Goal: Task Accomplishment & Management: Manage account settings

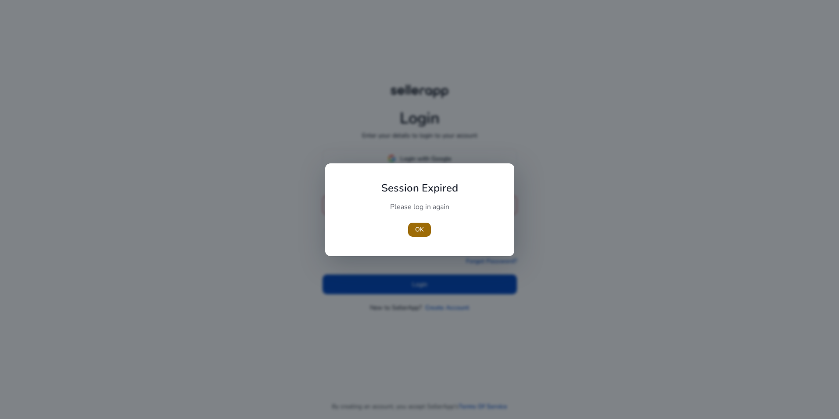
type input "**********"
click at [416, 231] on span "OK" at bounding box center [419, 229] width 9 height 9
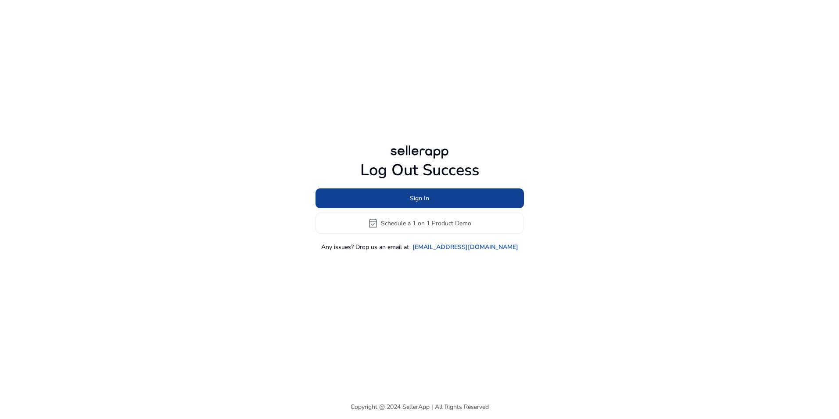
click at [434, 202] on span at bounding box center [420, 198] width 209 height 21
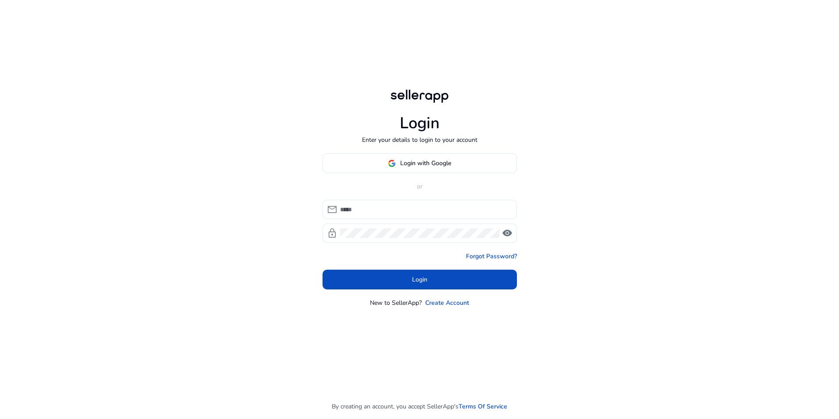
type input "**********"
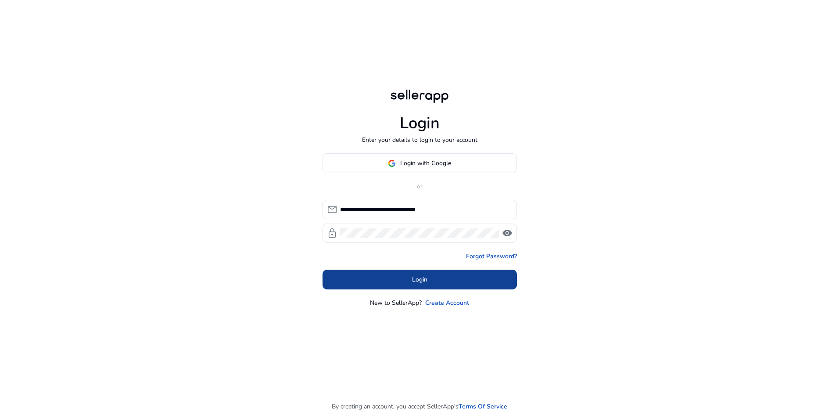
click at [417, 277] on span "Login" at bounding box center [419, 279] width 15 height 9
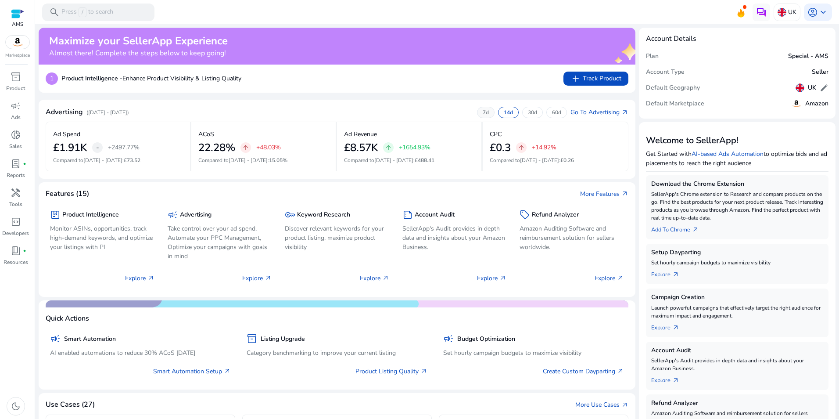
click at [488, 110] on div "7d" at bounding box center [486, 112] width 18 height 11
click at [498, 112] on div "14d" at bounding box center [508, 112] width 21 height 11
click at [483, 113] on p "7d" at bounding box center [486, 112] width 6 height 7
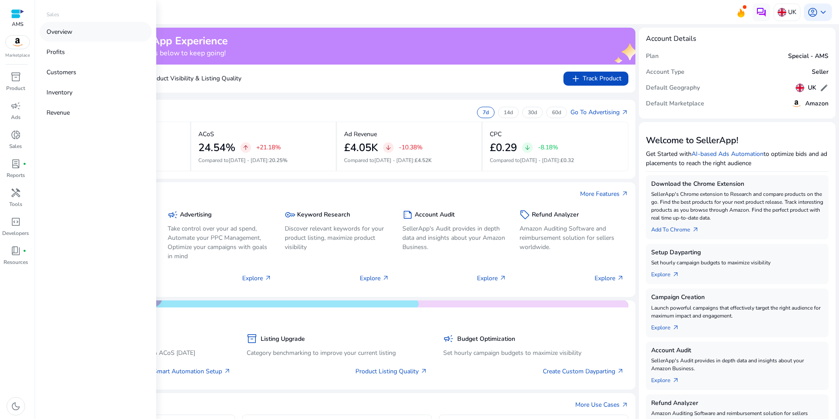
click at [80, 33] on link "Overview" at bounding box center [96, 32] width 112 height 20
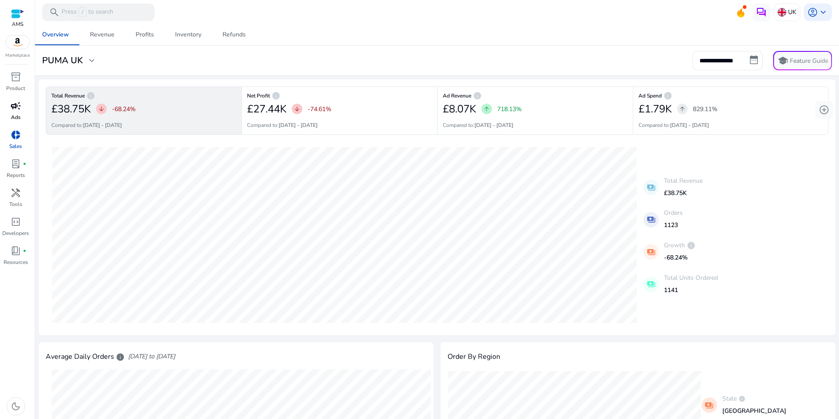
click at [16, 106] on span "campaign" at bounding box center [16, 106] width 11 height 11
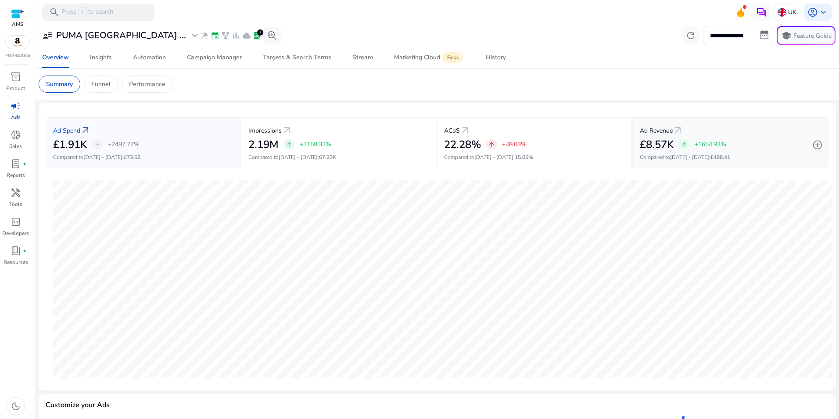
click at [757, 136] on div "Ad Revenue arrow_outward" at bounding box center [730, 130] width 181 height 16
click at [107, 80] on p "Funnel" at bounding box center [100, 83] width 19 height 9
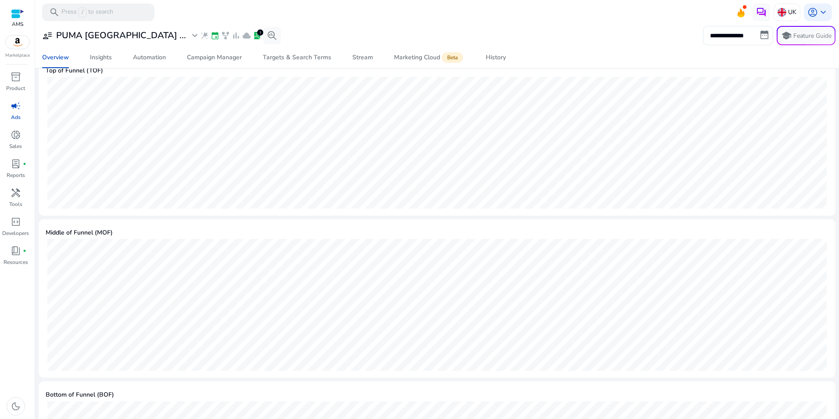
scroll to position [391, 0]
click at [100, 58] on div "Insights" at bounding box center [101, 57] width 22 height 6
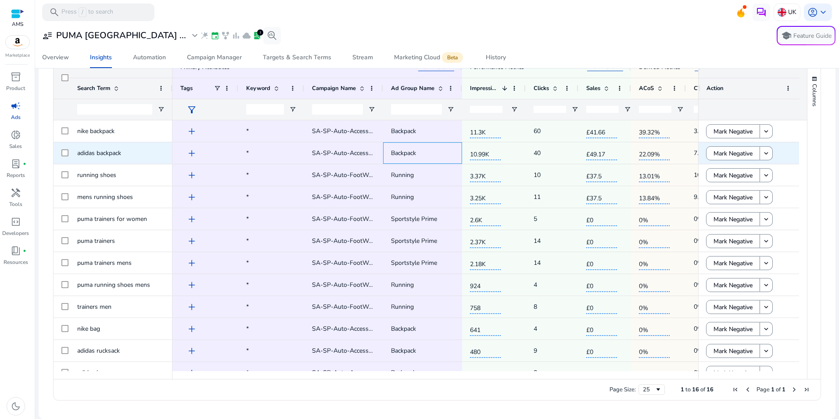
scroll to position [0, 44]
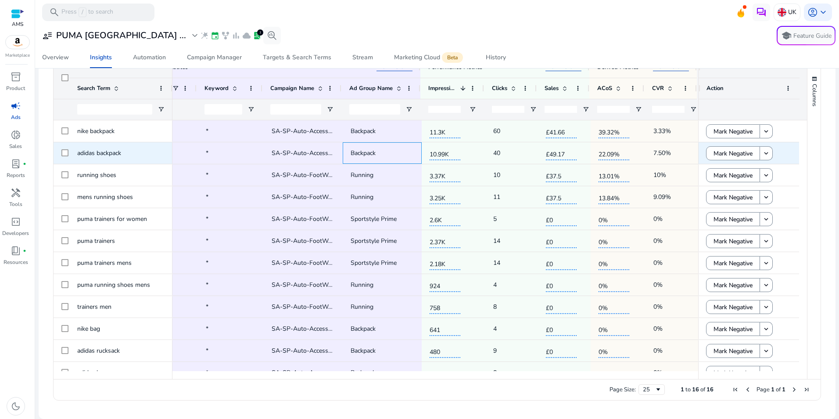
drag, startPoint x: 447, startPoint y: 158, endPoint x: 525, endPoint y: 162, distance: 77.8
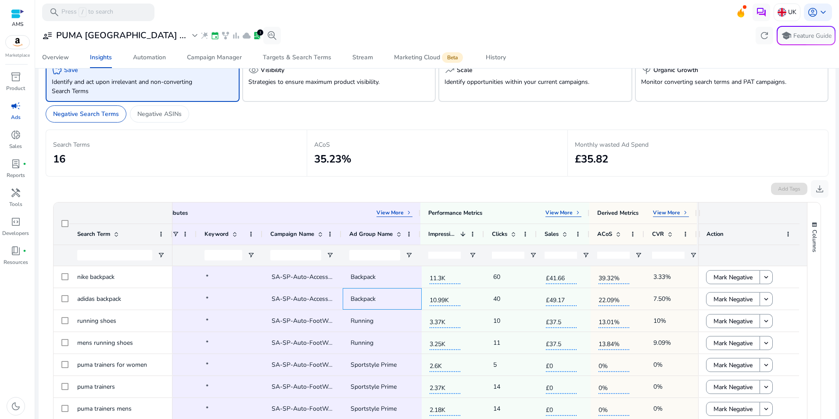
scroll to position [0, 0]
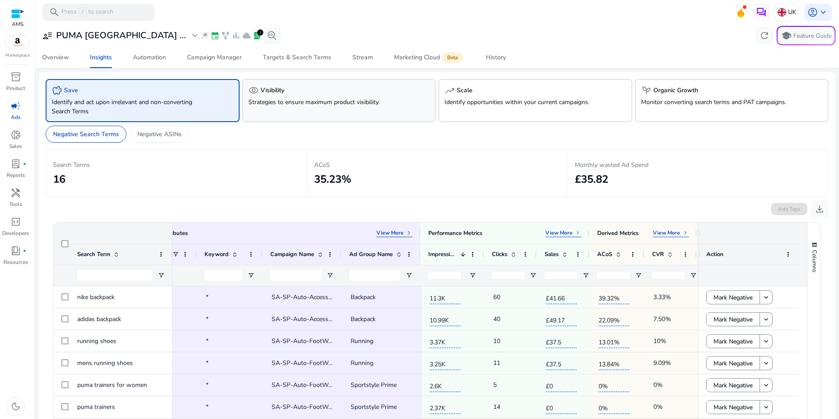
click at [322, 112] on div "visibility Visibility Strategies to ensure maximum product visibility." at bounding box center [339, 100] width 194 height 43
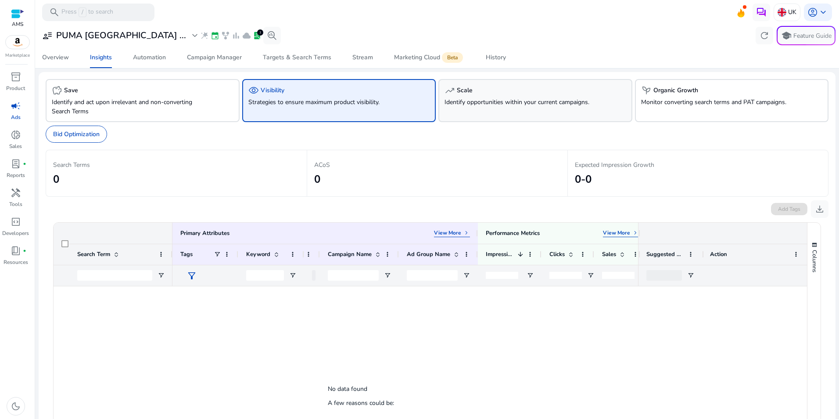
click at [500, 112] on div "trending_up Scale Identify opportunities within your current campaigns." at bounding box center [536, 100] width 194 height 43
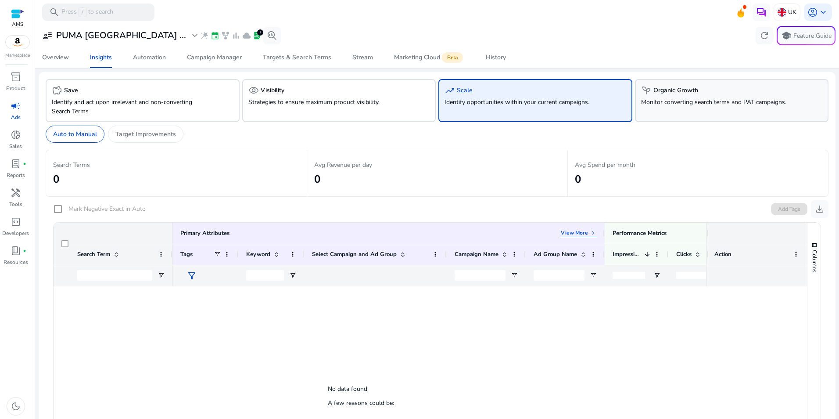
click at [690, 113] on div "psychiatry Organic Growth Monitor converting search terms and PAT campaigns." at bounding box center [732, 100] width 194 height 43
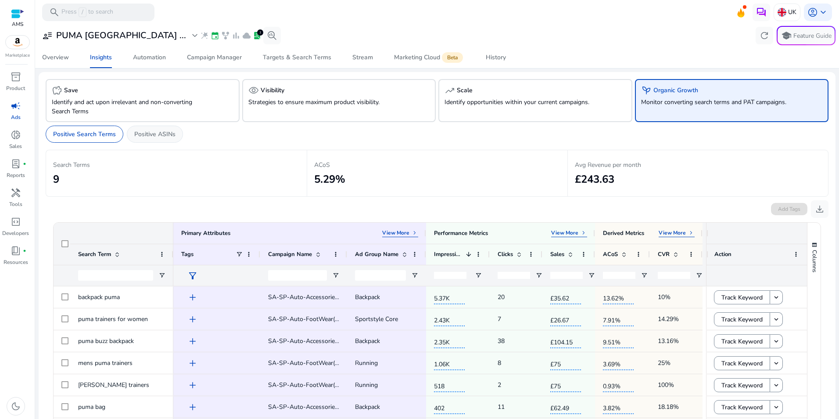
click at [155, 140] on div "Positive ASINs" at bounding box center [155, 134] width 56 height 17
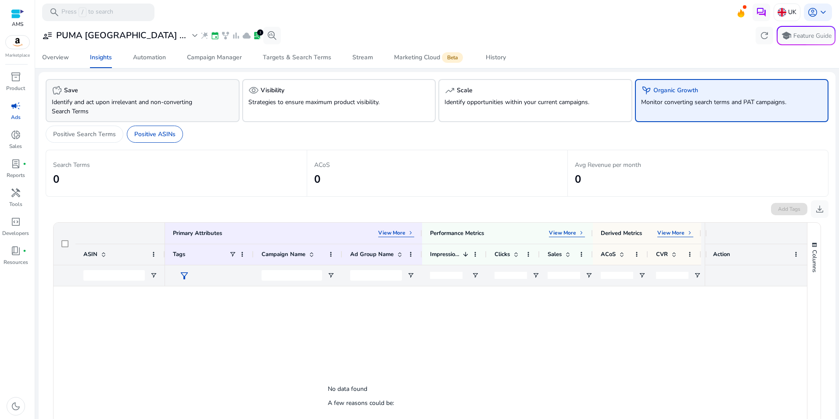
click at [215, 98] on div "savings Save Identify and act upon irrelevant and non-converting Search Terms" at bounding box center [143, 100] width 194 height 43
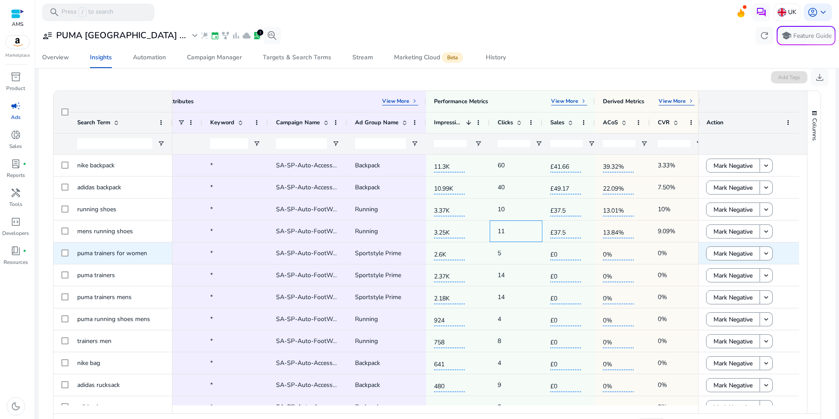
scroll to position [0, 44]
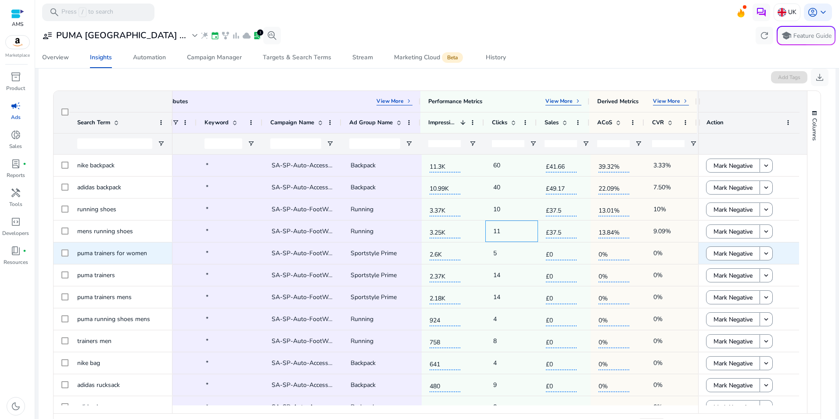
drag, startPoint x: 555, startPoint y: 238, endPoint x: 644, endPoint y: 244, distance: 88.4
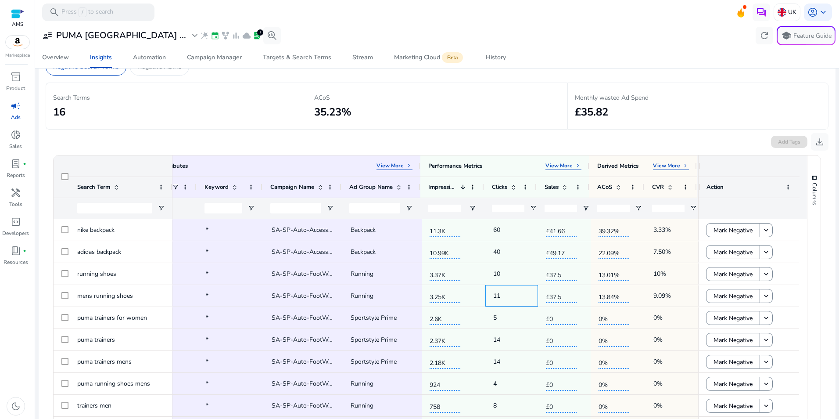
scroll to position [0, 0]
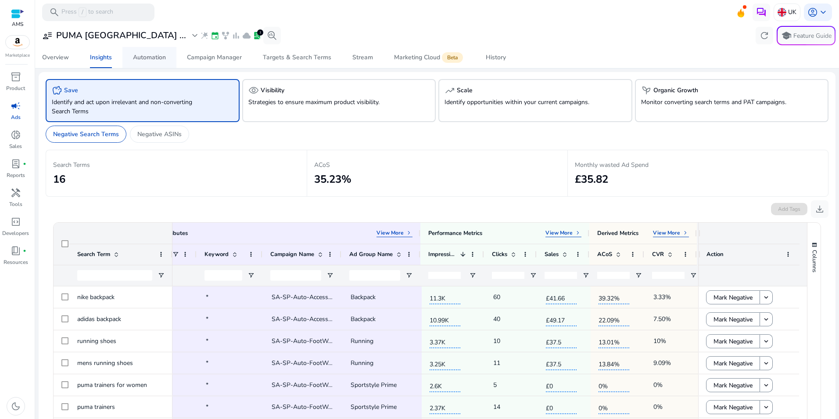
click at [156, 65] on span "Automation" at bounding box center [149, 57] width 33 height 21
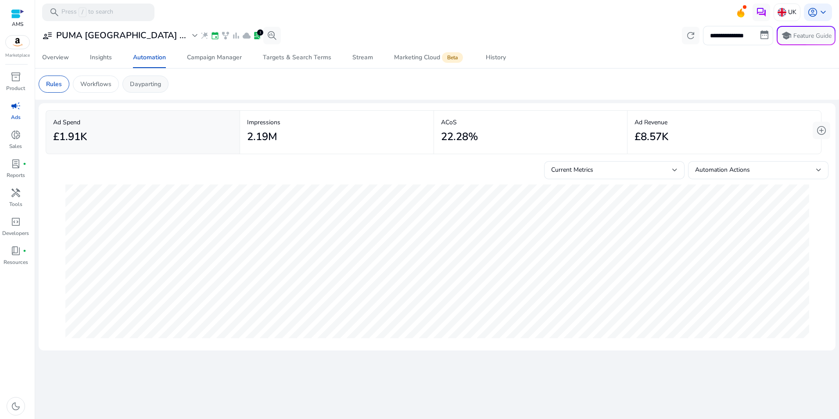
click at [143, 85] on p "Dayparting" at bounding box center [145, 83] width 31 height 9
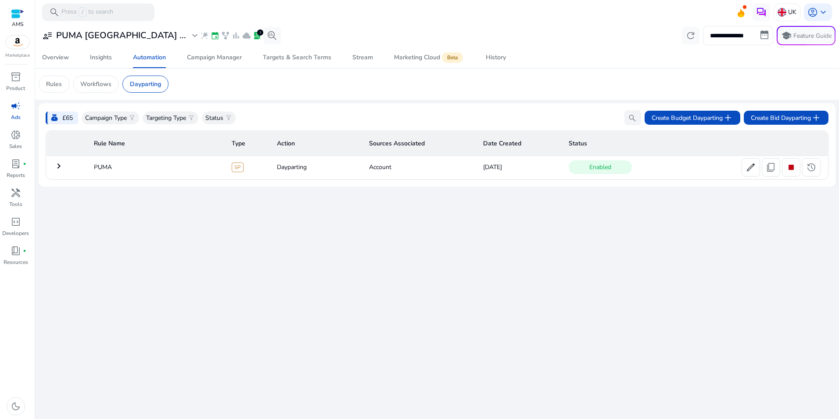
click at [57, 166] on mat-icon "keyboard_arrow_right" at bounding box center [59, 166] width 11 height 11
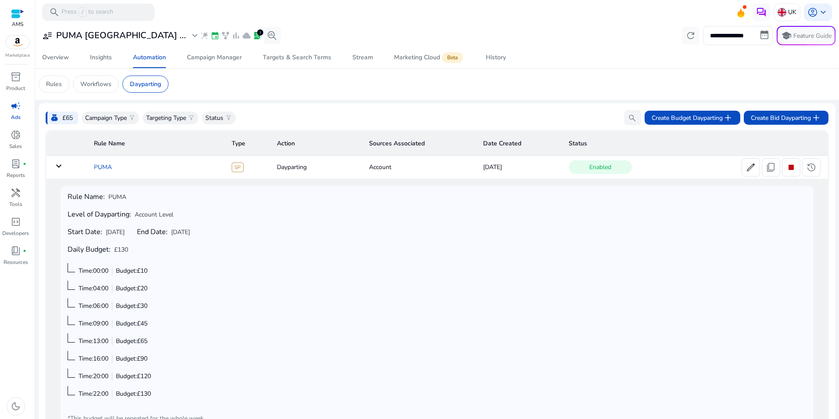
scroll to position [26, 0]
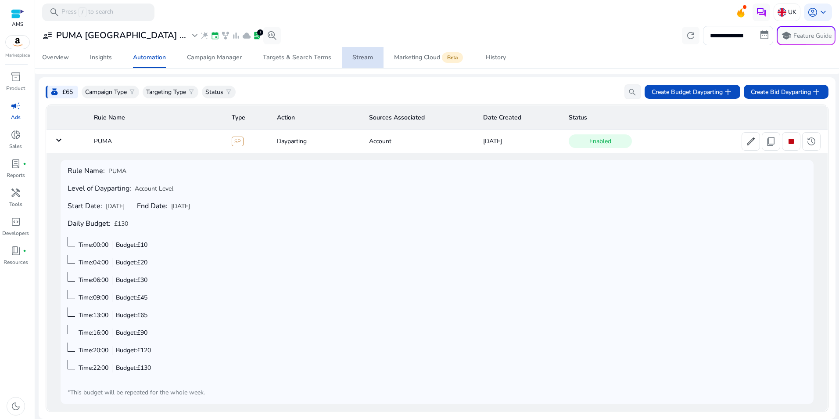
click at [369, 58] on div "Stream" at bounding box center [363, 57] width 21 height 6
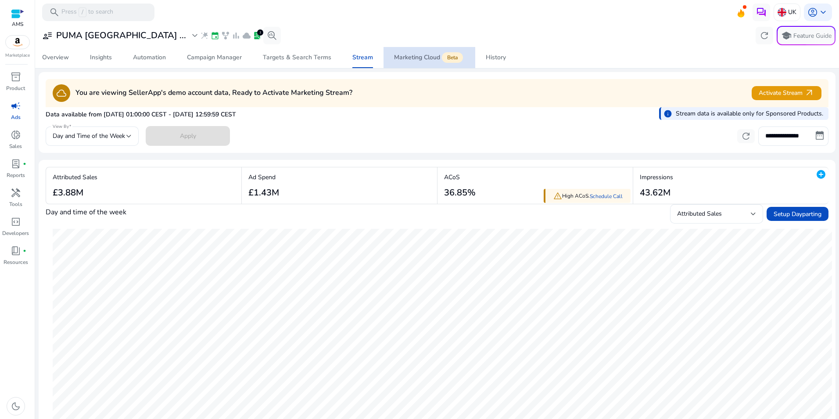
click at [428, 62] on span "Marketing Cloud Beta" at bounding box center [429, 57] width 71 height 21
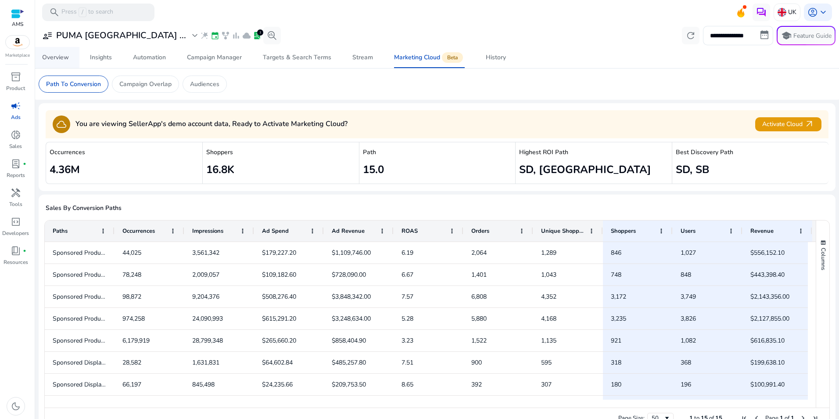
click at [54, 57] on div "Overview" at bounding box center [55, 57] width 27 height 6
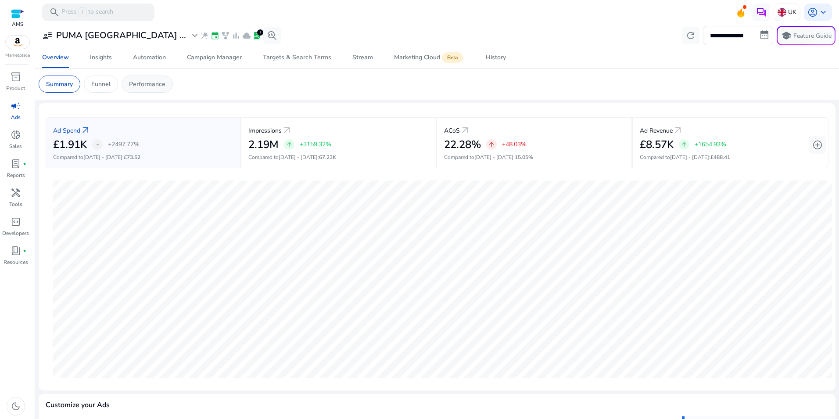
click at [146, 86] on p "Performance" at bounding box center [147, 83] width 36 height 9
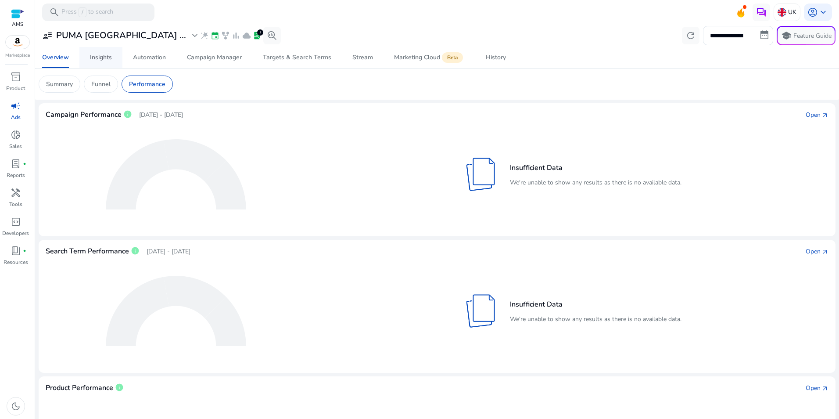
click at [95, 58] on div "Insights" at bounding box center [101, 57] width 22 height 6
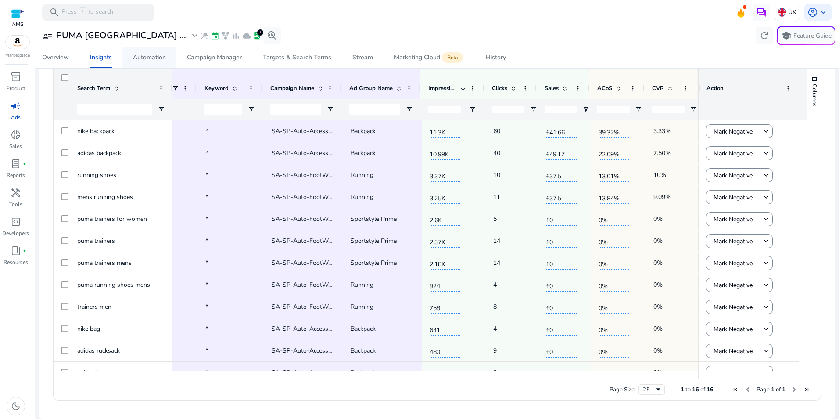
click at [137, 54] on div "Automation" at bounding box center [149, 57] width 33 height 6
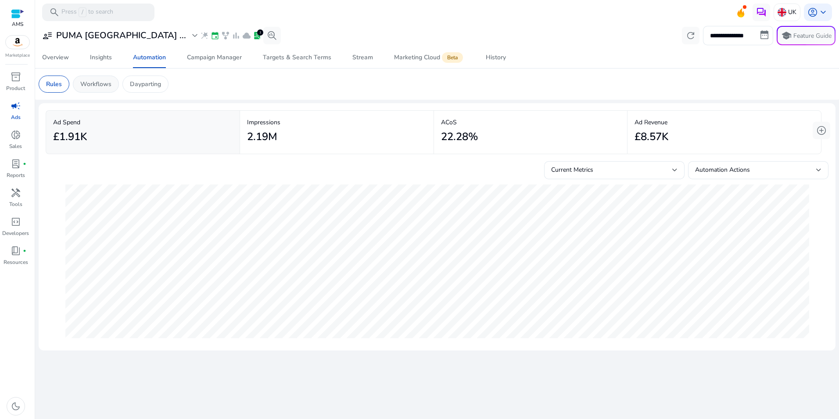
click at [100, 86] on p "Workflows" at bounding box center [95, 83] width 31 height 9
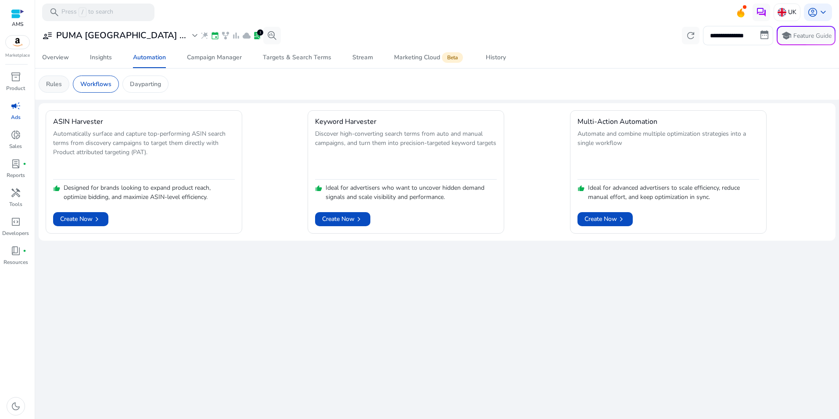
click at [59, 86] on p "Rules" at bounding box center [54, 83] width 16 height 9
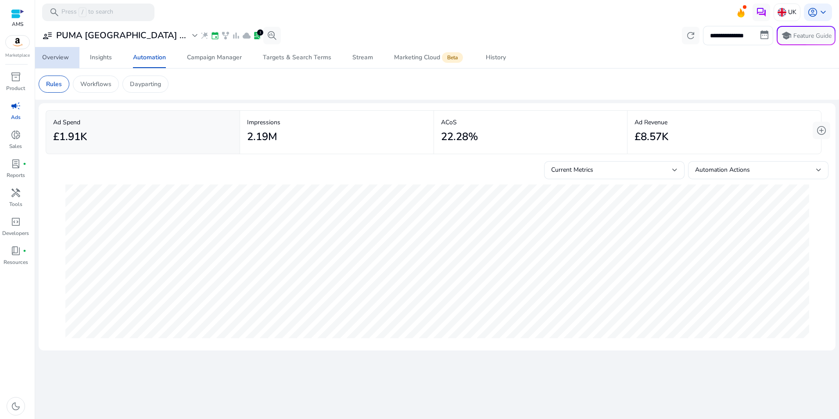
click at [42, 61] on link "Overview" at bounding box center [56, 57] width 48 height 21
